Goal: Transaction & Acquisition: Obtain resource

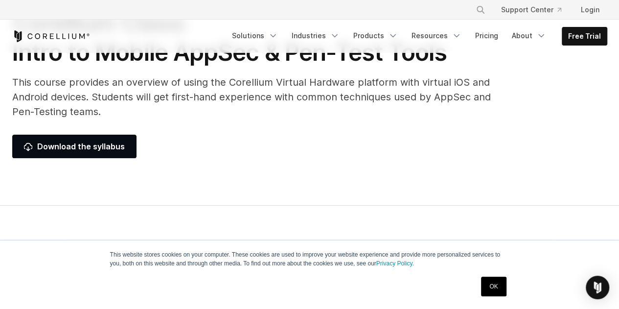
scroll to position [98, 0]
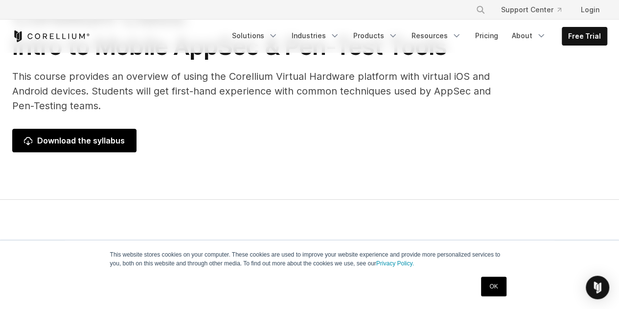
click at [108, 138] on span "Download the syllabus" at bounding box center [74, 141] width 101 height 12
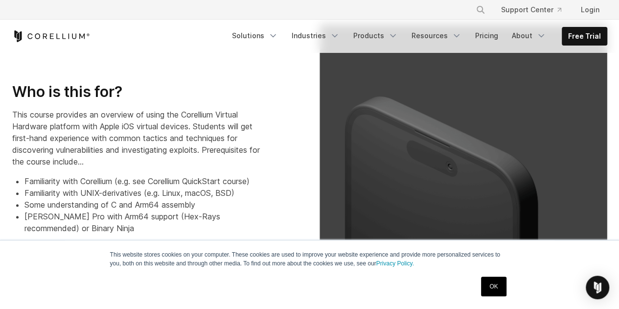
scroll to position [342, 0]
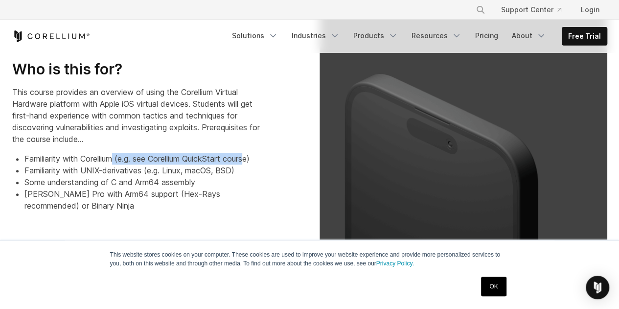
drag, startPoint x: 253, startPoint y: 159, endPoint x: 117, endPoint y: 154, distance: 136.6
click at [117, 154] on li "Familiarity with Corellium (e.g. see Corellium QuickStart course)" at bounding box center [143, 159] width 238 height 12
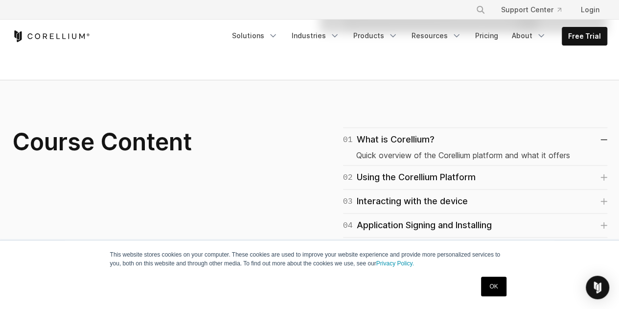
scroll to position [636, 0]
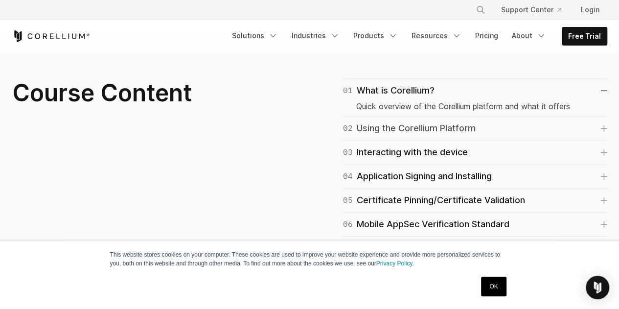
click at [601, 126] on icon at bounding box center [603, 128] width 7 height 7
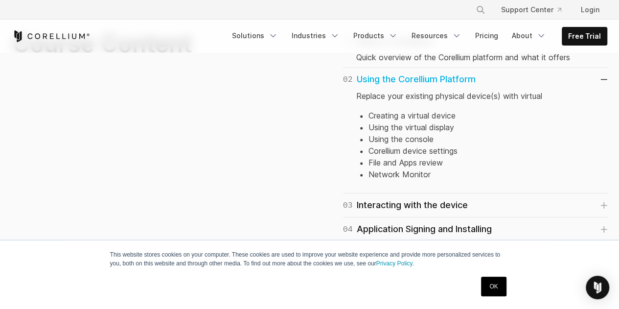
scroll to position [734, 0]
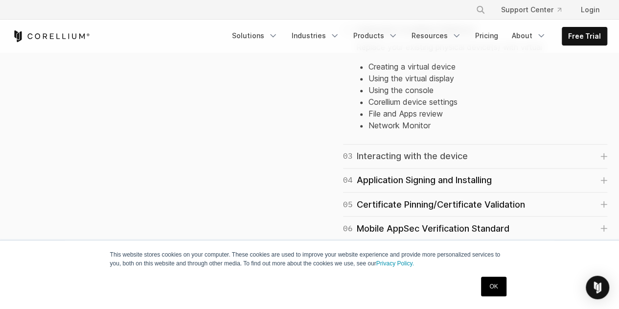
click at [605, 155] on icon at bounding box center [604, 156] width 6 height 6
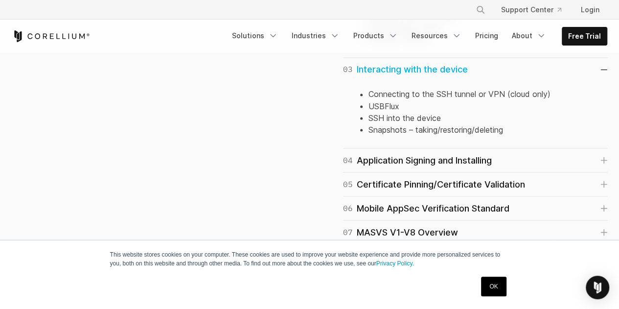
scroll to position [832, 0]
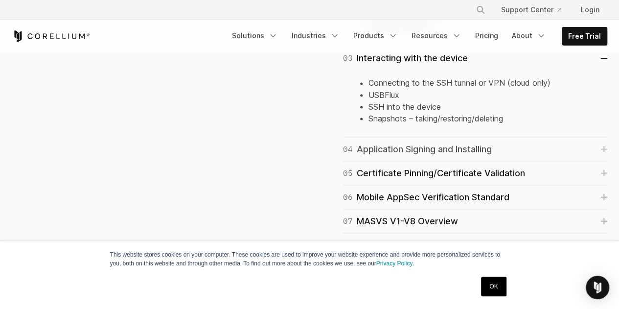
click at [602, 147] on icon at bounding box center [604, 149] width 6 height 6
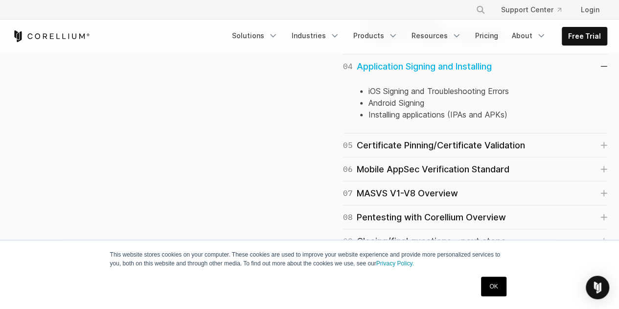
scroll to position [929, 0]
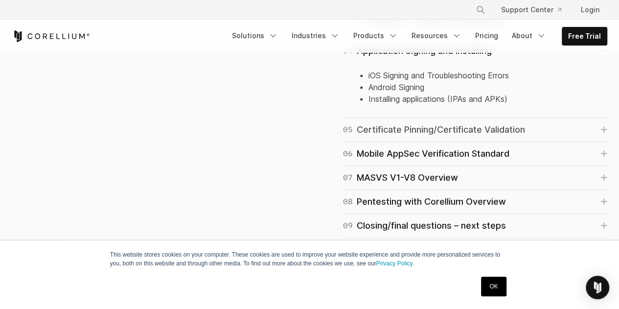
click at [507, 126] on div "05 Certificate Pinning/Certificate Validation" at bounding box center [434, 130] width 182 height 14
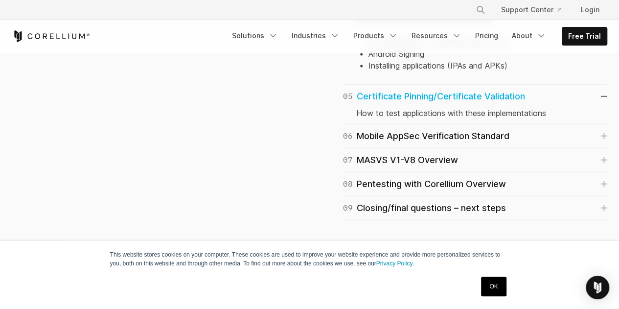
scroll to position [978, 0]
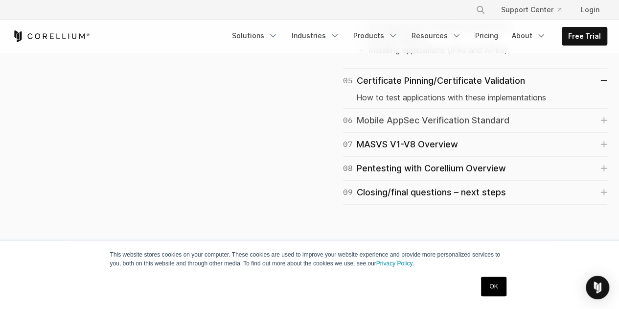
click at [458, 122] on div "06 Mobile AppSec Verification Standard" at bounding box center [426, 120] width 166 height 14
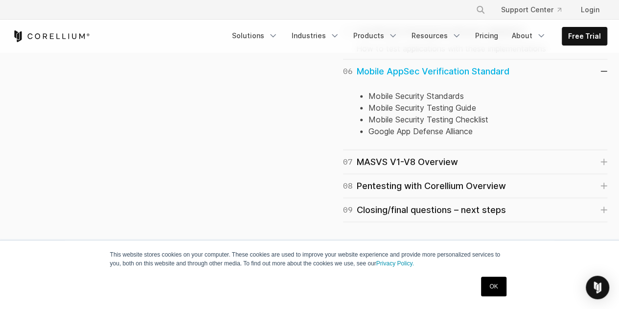
scroll to position [1076, 0]
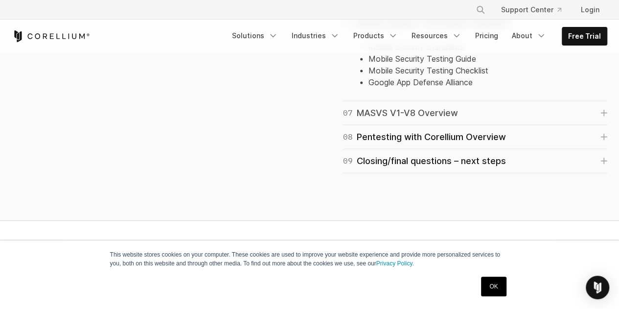
click at [411, 113] on div "07 MASVS V1-V8 Overview" at bounding box center [400, 113] width 115 height 14
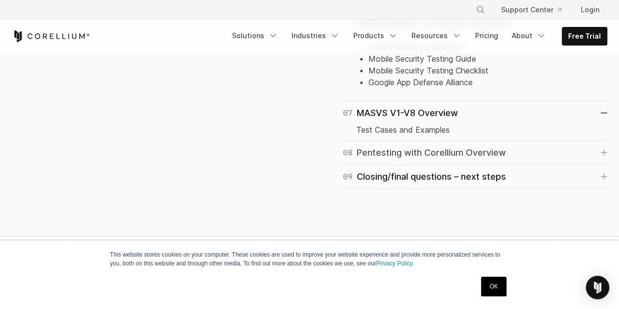
click at [426, 151] on div "08 Pentesting with Corellium Overview" at bounding box center [424, 153] width 163 height 14
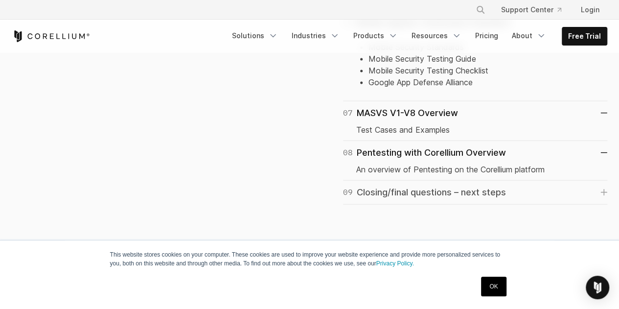
click at [452, 189] on div "09 Closing/final questions – next steps" at bounding box center [424, 192] width 163 height 14
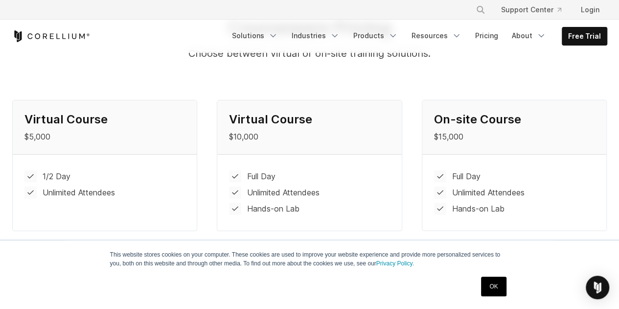
scroll to position [1370, 0]
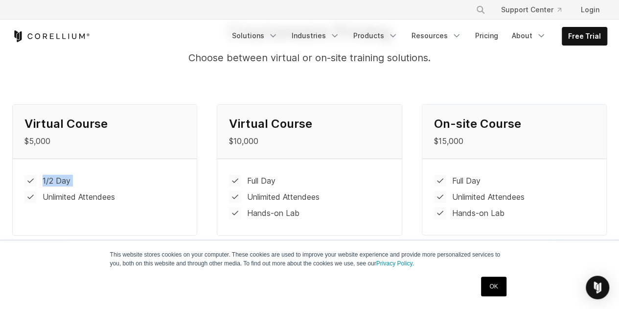
drag, startPoint x: 123, startPoint y: 197, endPoint x: 65, endPoint y: 183, distance: 59.3
click at [65, 183] on ul "1/2 Day Unlimited Attendees" at bounding box center [104, 189] width 161 height 28
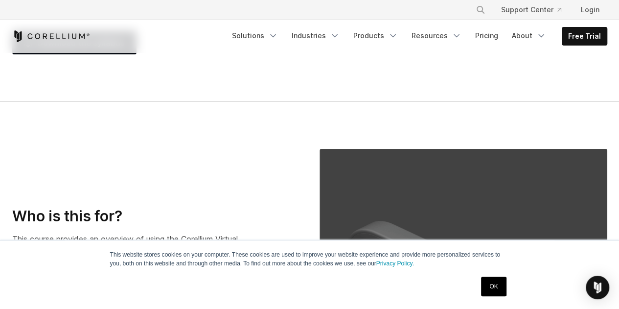
scroll to position [102, 0]
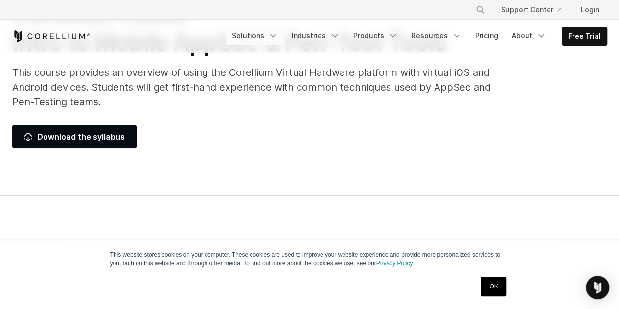
click at [278, 39] on icon "Navigation Menu" at bounding box center [273, 36] width 10 height 10
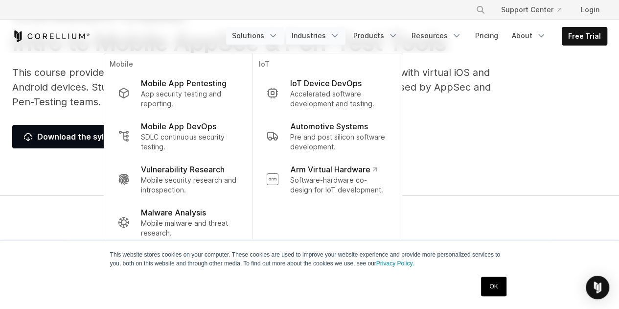
click at [318, 31] on link "Industries" at bounding box center [316, 36] width 60 height 18
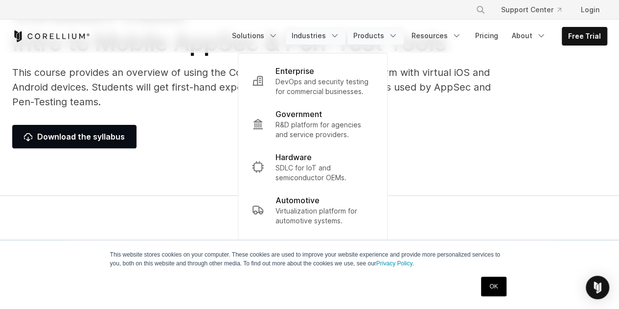
click at [375, 39] on link "Products" at bounding box center [375, 36] width 56 height 18
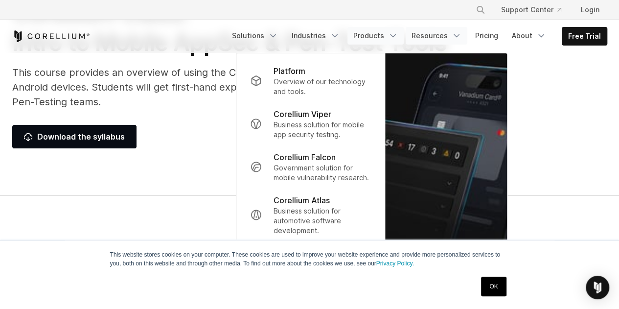
click at [436, 43] on link "Resources" at bounding box center [436, 36] width 62 height 18
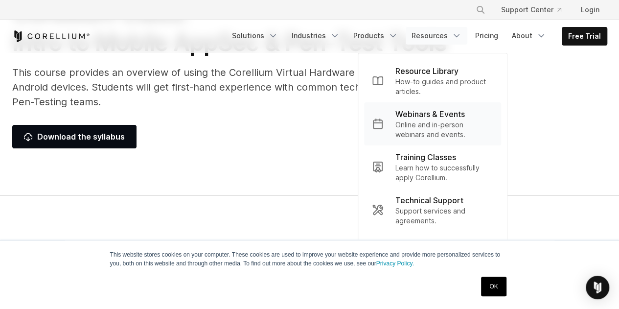
click at [426, 117] on p "Webinars & Events" at bounding box center [429, 114] width 69 height 12
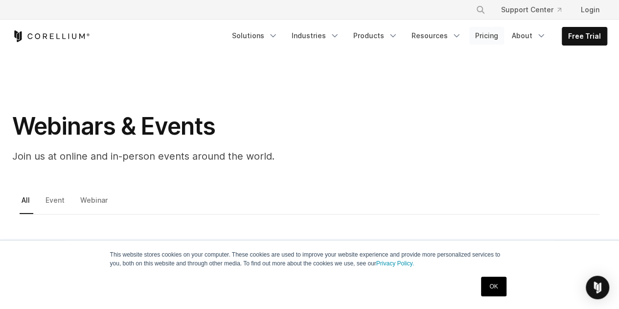
click at [491, 39] on link "Pricing" at bounding box center [486, 36] width 35 height 18
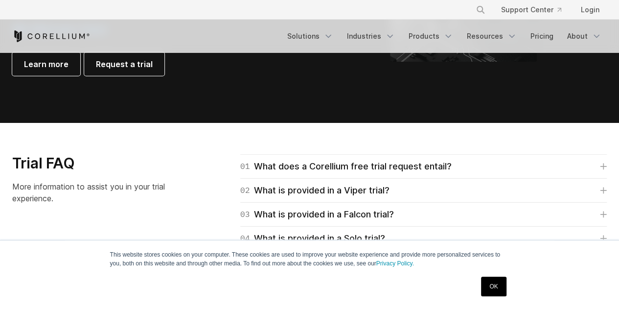
scroll to position [1174, 0]
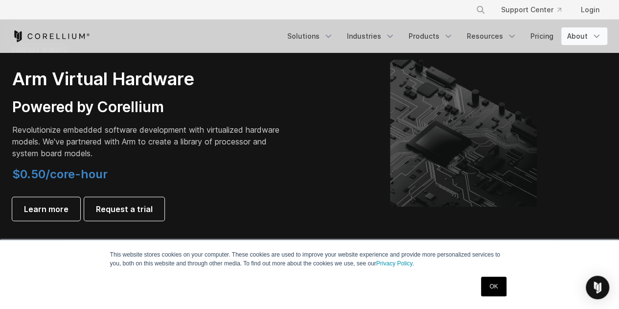
click at [576, 39] on link "About" at bounding box center [584, 36] width 46 height 18
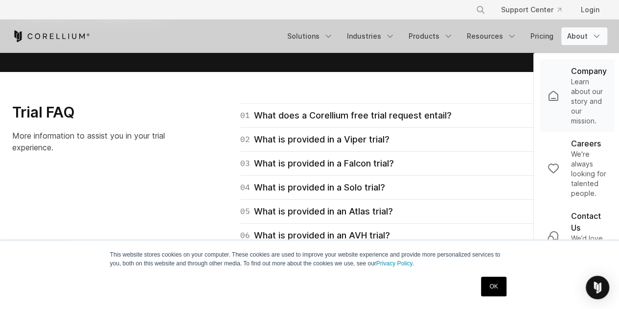
scroll to position [1223, 0]
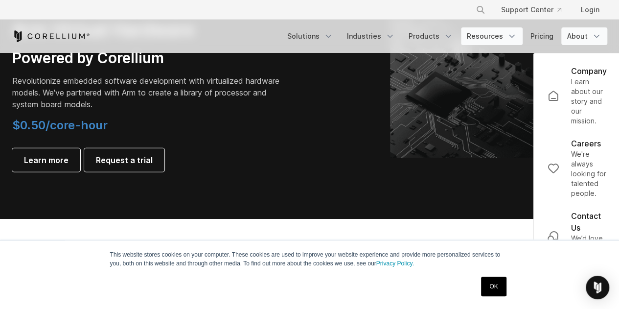
click at [513, 33] on icon "Navigation Menu" at bounding box center [512, 36] width 10 height 10
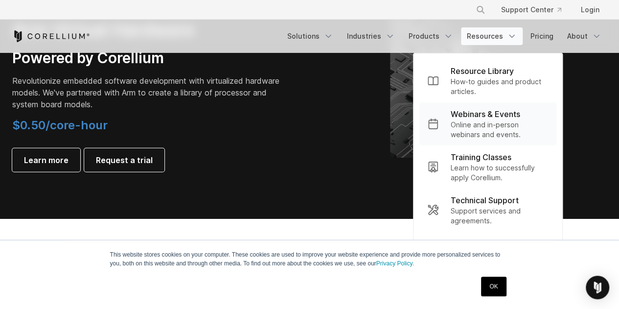
click at [485, 120] on p "Online and in-person webinars and events." at bounding box center [499, 130] width 98 height 20
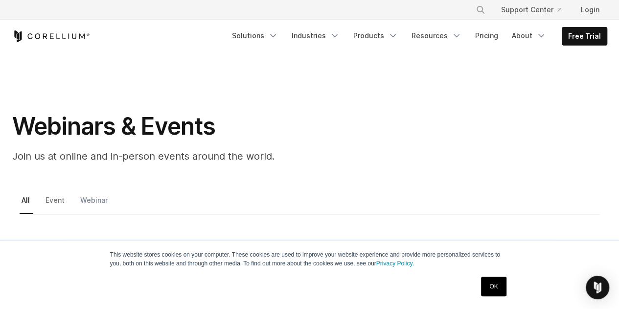
click at [93, 207] on link "Webinar" at bounding box center [94, 203] width 33 height 21
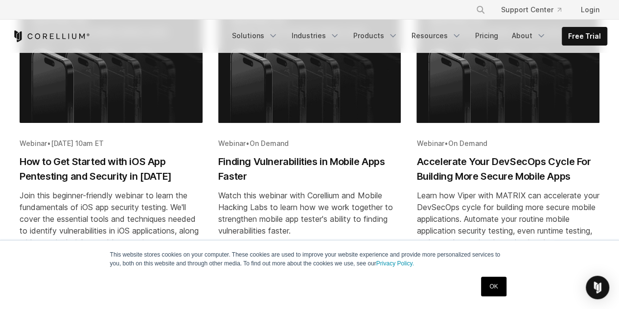
scroll to position [196, 0]
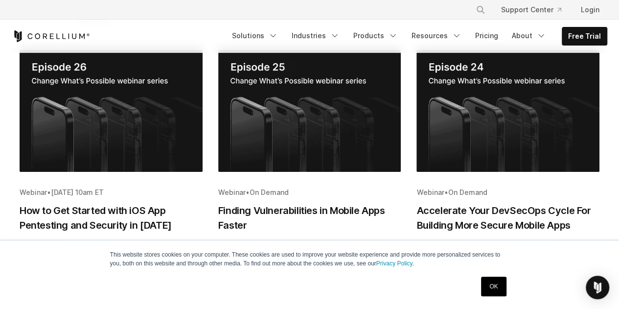
click at [310, 151] on img "Blog post summary: Finding Vulnerabilities in Mobile Apps Faster" at bounding box center [309, 111] width 183 height 122
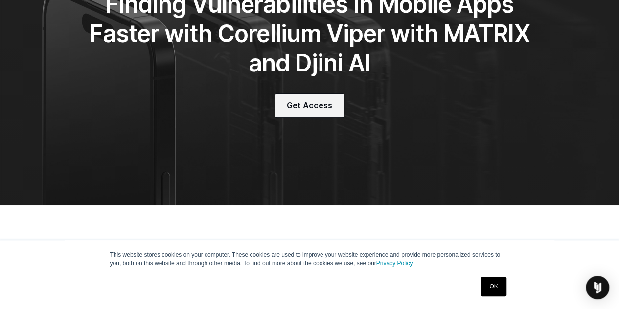
click at [320, 110] on span "Get Access" at bounding box center [309, 105] width 45 height 12
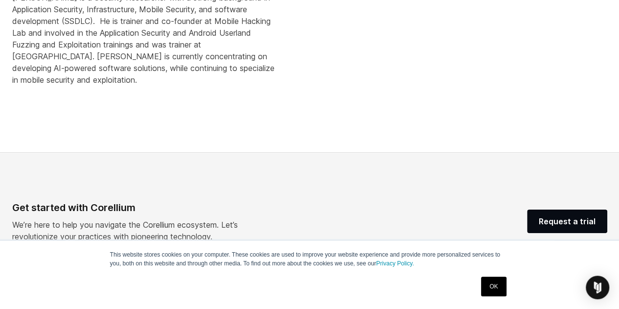
scroll to position [1044, 0]
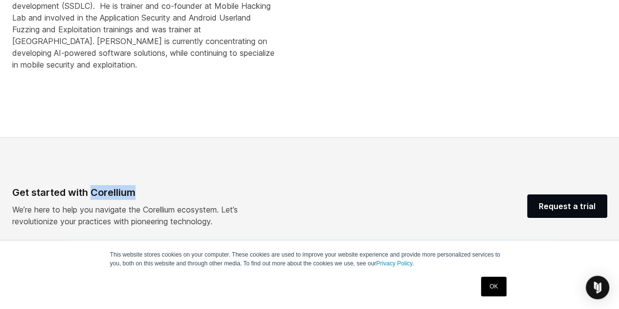
drag, startPoint x: 140, startPoint y: 190, endPoint x: 93, endPoint y: 192, distance: 47.5
click at [93, 192] on div "Get started with Corellium" at bounding box center [137, 192] width 250 height 15
copy div "Corellium"
